Goal: Information Seeking & Learning: Learn about a topic

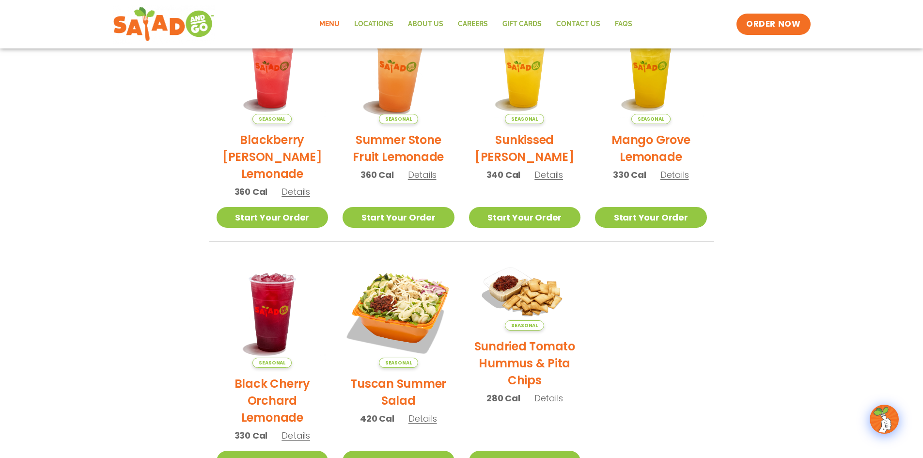
scroll to position [261, 0]
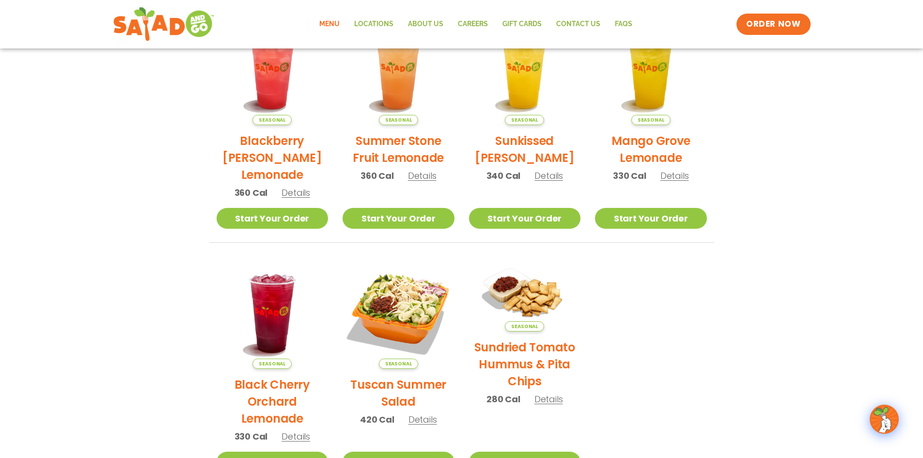
click at [333, 20] on link "Menu" at bounding box center [329, 24] width 35 height 22
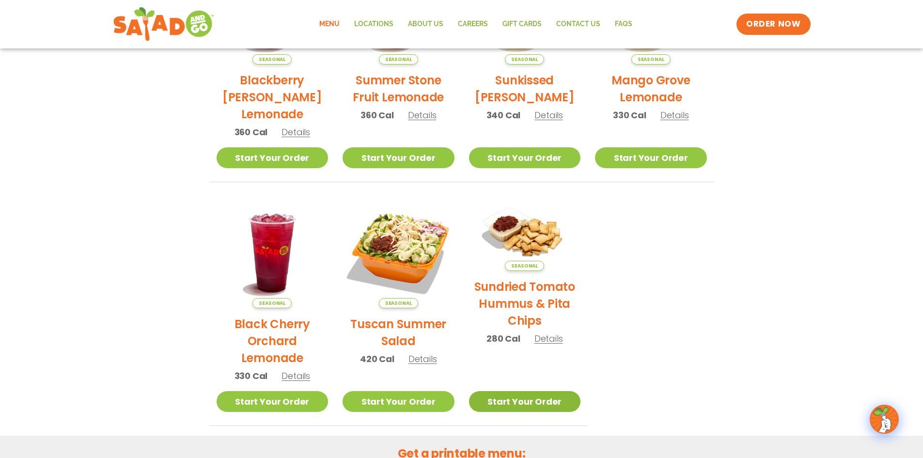
scroll to position [406, 0]
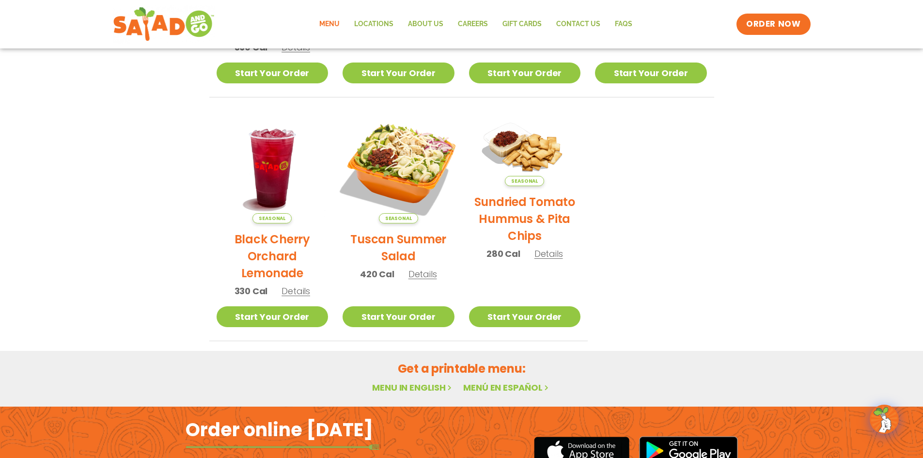
click at [402, 175] on img at bounding box center [398, 167] width 131 height 131
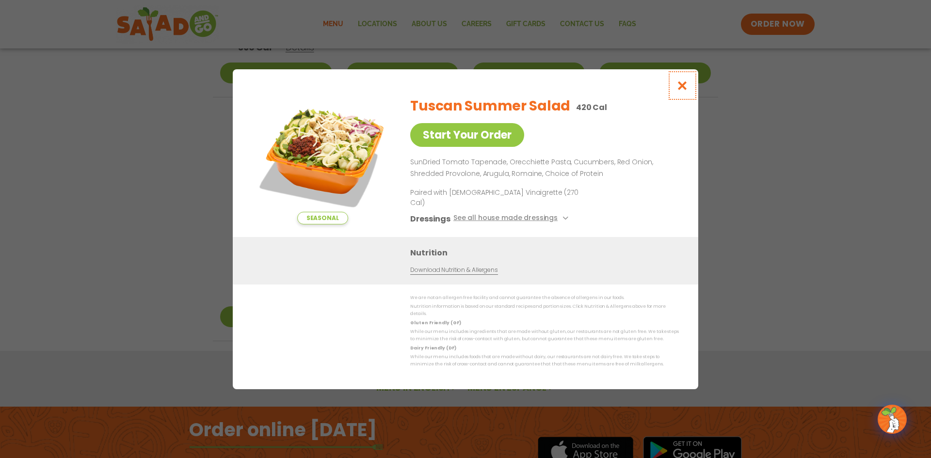
click at [686, 91] on icon "Close modal" at bounding box center [682, 85] width 12 height 10
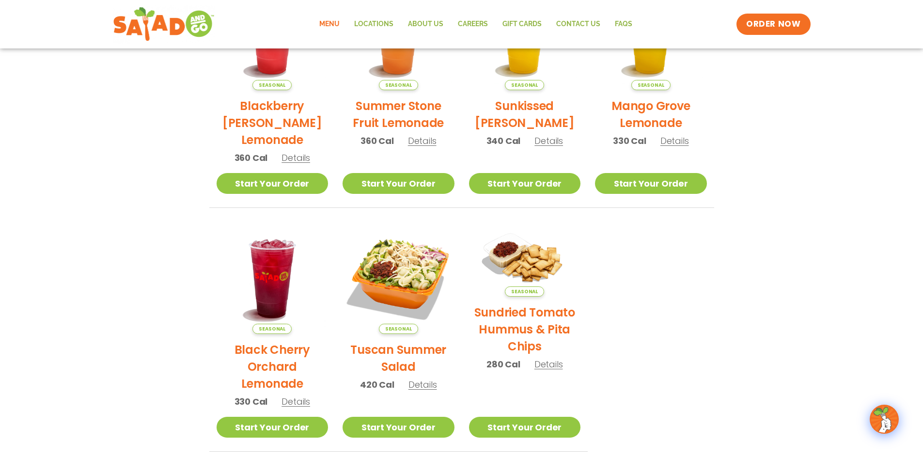
scroll to position [289, 0]
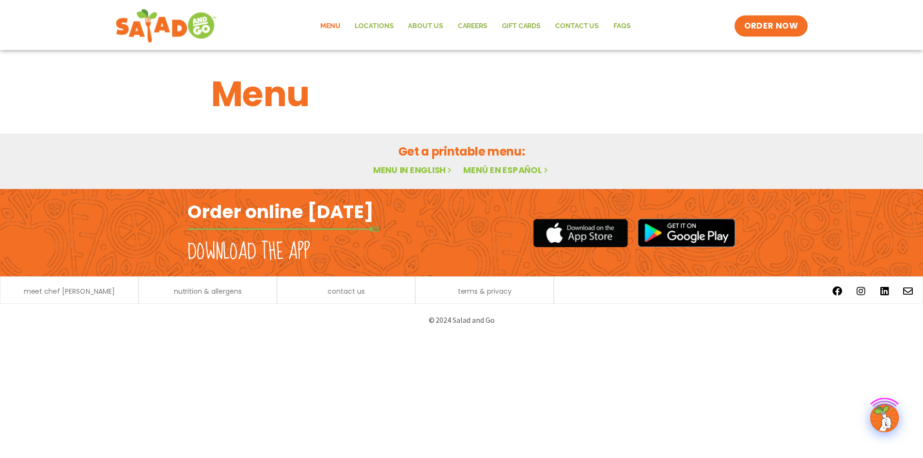
scroll to position [261, 0]
